Goal: Information Seeking & Learning: Learn about a topic

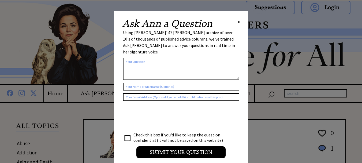
click at [239, 21] on span "X" at bounding box center [239, 21] width 2 height 5
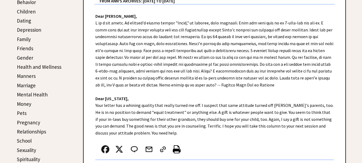
scroll to position [143, 0]
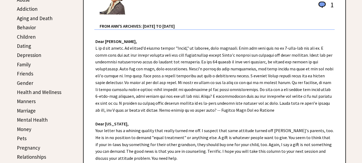
click at [42, 18] on link "Aging and Death" at bounding box center [35, 18] width 36 height 6
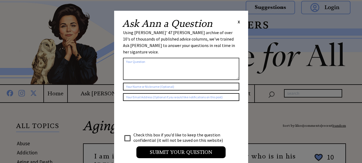
click at [239, 22] on span "X" at bounding box center [239, 21] width 2 height 5
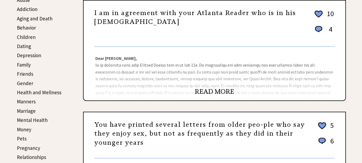
scroll to position [150, 0]
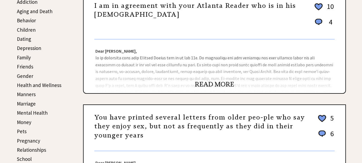
click at [214, 84] on link "READ MORE" at bounding box center [214, 84] width 39 height 8
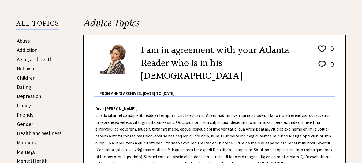
drag, startPoint x: 364, startPoint y: 32, endPoint x: 365, endPoint y: 53, distance: 21.2
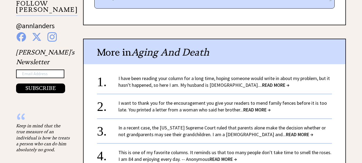
scroll to position [392, 0]
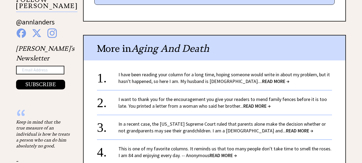
click at [224, 152] on span "READ MORE →" at bounding box center [222, 155] width 27 height 6
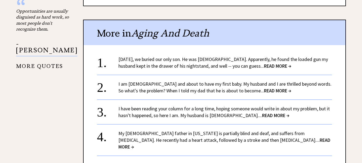
scroll to position [507, 0]
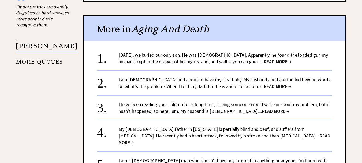
click at [262, 108] on span "READ MORE →" at bounding box center [275, 111] width 27 height 6
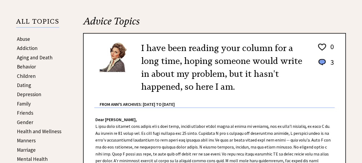
scroll to position [105, 0]
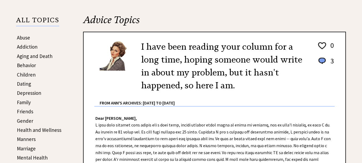
click at [44, 57] on link "Aging and Death" at bounding box center [35, 56] width 36 height 6
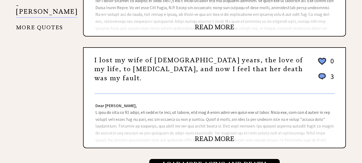
scroll to position [560, 0]
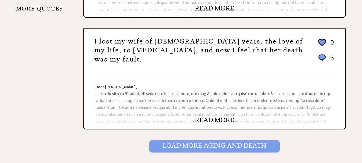
click at [251, 146] on input "Load More Aging and death" at bounding box center [214, 146] width 130 height 12
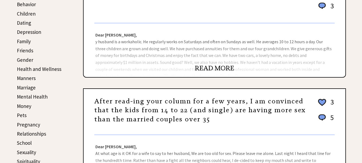
scroll to position [168, 0]
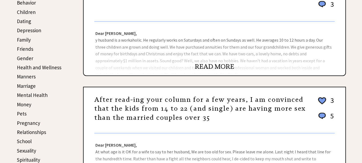
click at [221, 64] on link "READ MORE" at bounding box center [214, 66] width 39 height 8
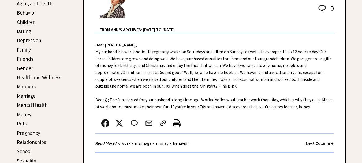
scroll to position [159, 0]
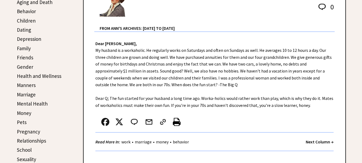
click at [47, 74] on link "Health and Wellness" at bounding box center [39, 76] width 44 height 6
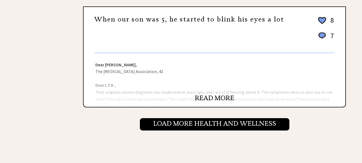
scroll to position [581, 0]
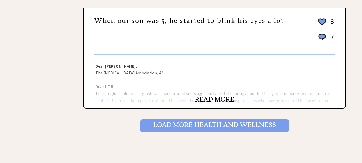
click at [223, 127] on input "Load More Health and wellness" at bounding box center [214, 125] width 149 height 12
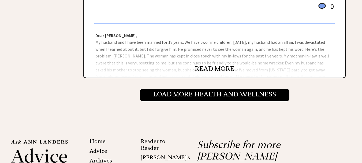
scroll to position [592, 0]
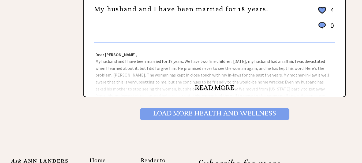
click at [236, 111] on input "Load More Health and wellness" at bounding box center [214, 114] width 149 height 12
